Goal: Navigation & Orientation: Find specific page/section

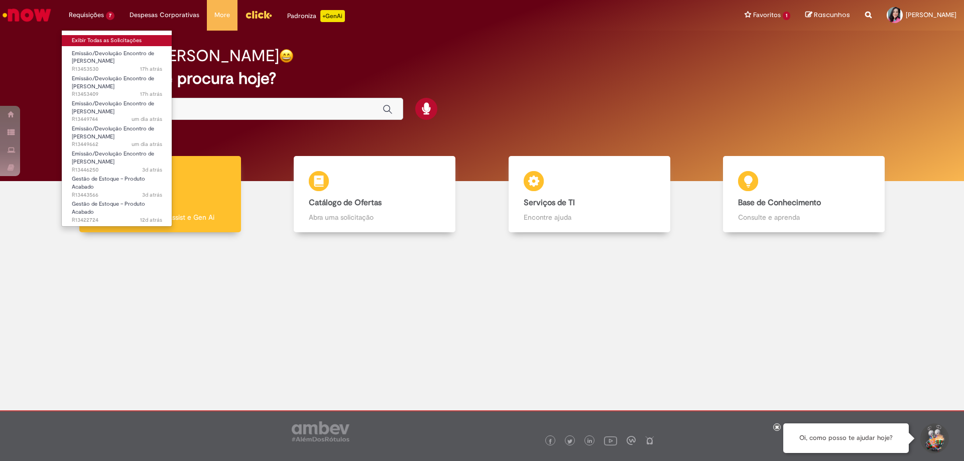
click at [103, 43] on link "Exibir Todas as Solicitações" at bounding box center [117, 40] width 110 height 11
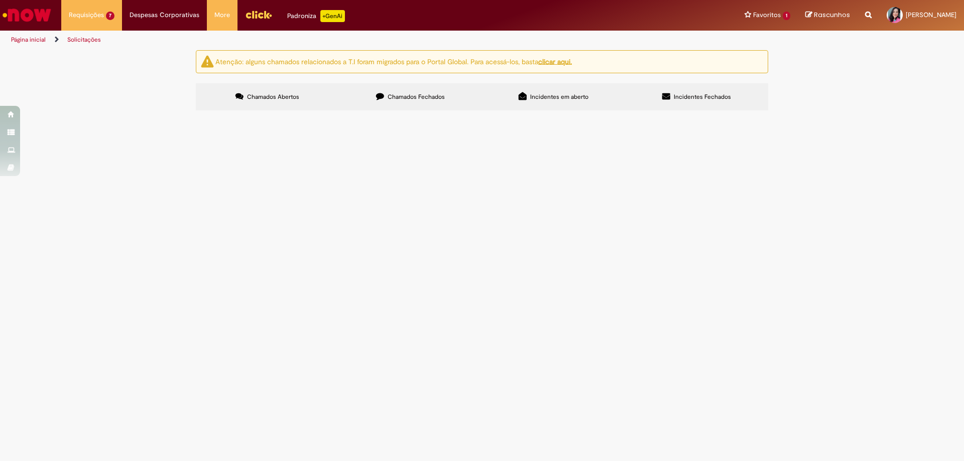
click at [0, 0] on span "Boa tarde! Favor realizar EC Horizonte 320,61" at bounding box center [0, 0] width 0 height 0
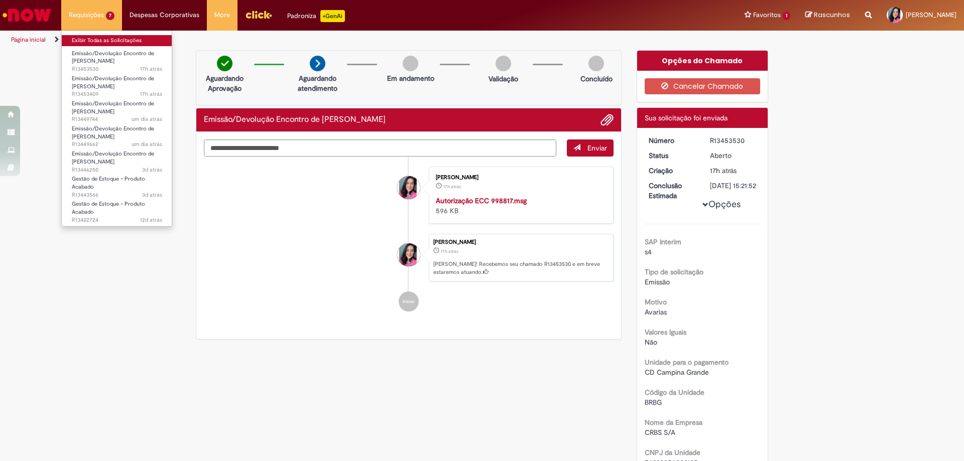
click at [94, 38] on link "Exibir Todas as Solicitações" at bounding box center [117, 40] width 110 height 11
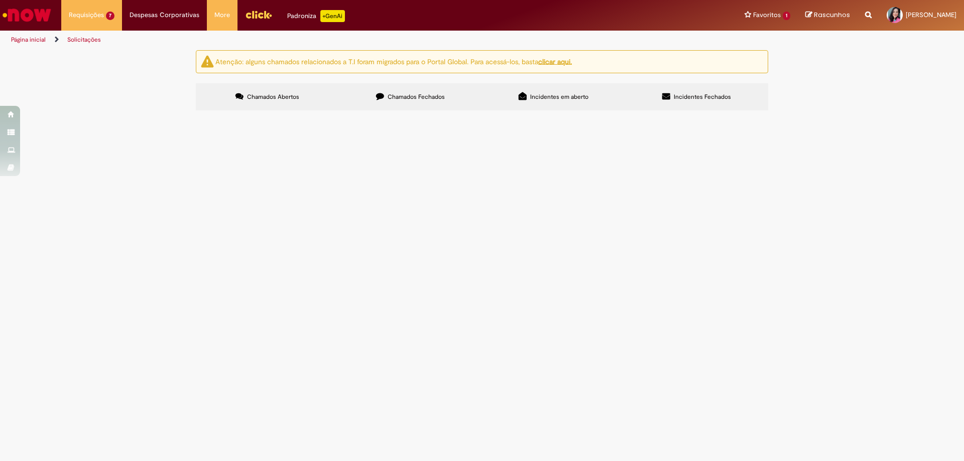
click at [22, 38] on link "Página inicial" at bounding box center [28, 40] width 35 height 8
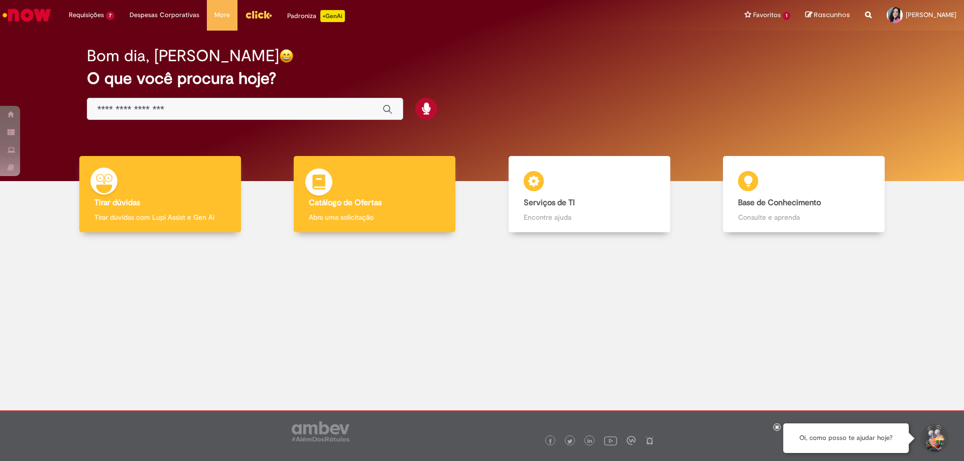
click at [330, 186] on img at bounding box center [319, 184] width 30 height 30
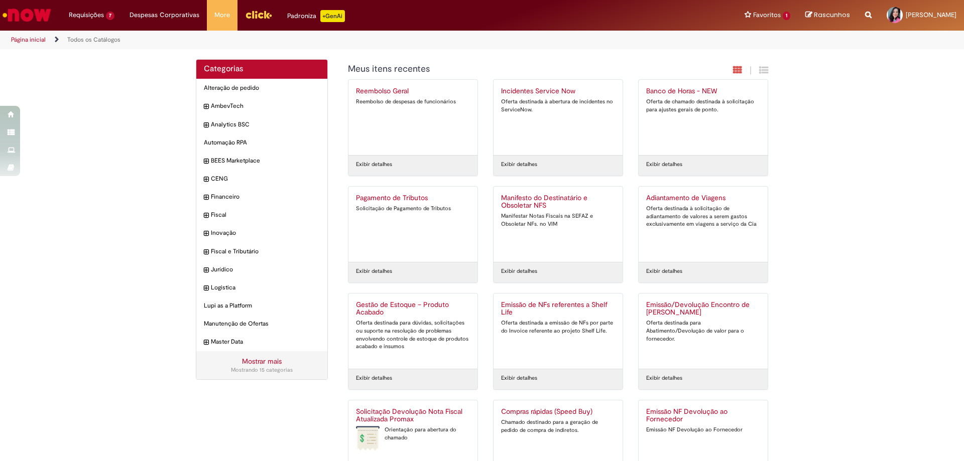
click at [24, 35] on li "Página inicial" at bounding box center [35, 40] width 55 height 19
click at [21, 38] on link "Página inicial" at bounding box center [28, 40] width 35 height 8
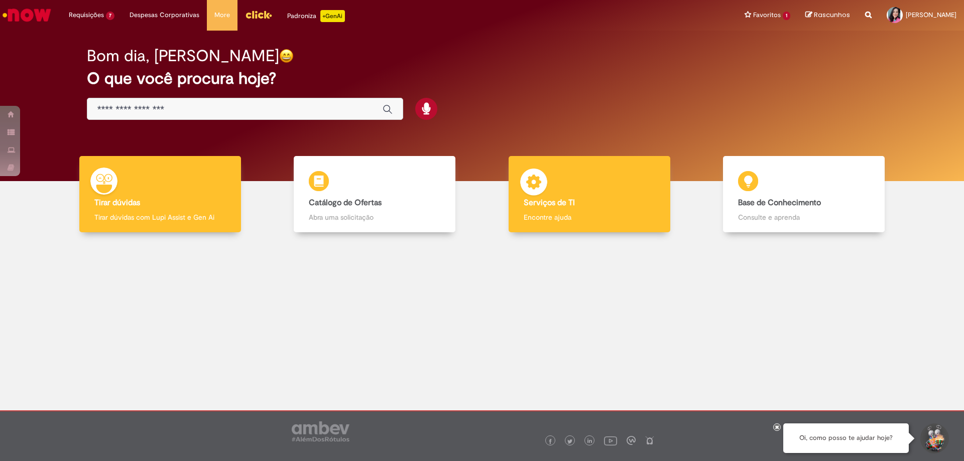
click at [583, 179] on div "Serviços de TI Serviços de TI Encontre ajuda" at bounding box center [590, 194] width 162 height 77
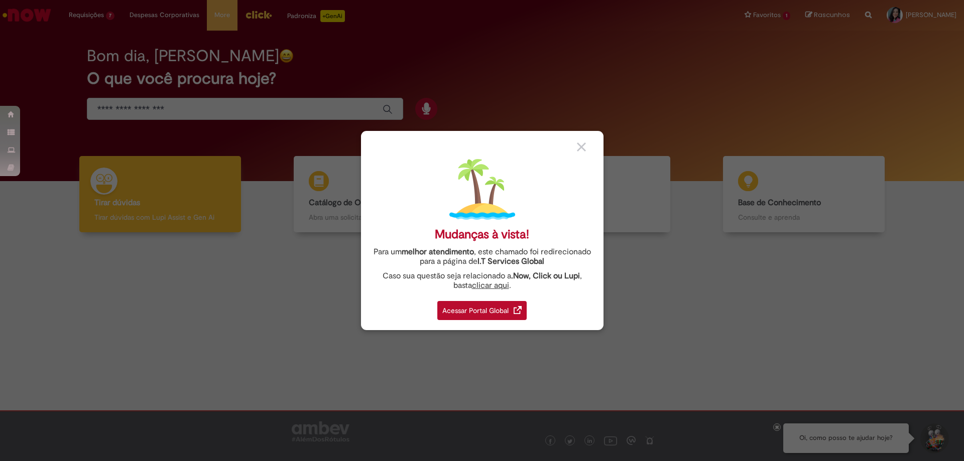
click at [482, 306] on div "Acessar Portal Global" at bounding box center [481, 310] width 89 height 19
